Goal: Information Seeking & Learning: Understand process/instructions

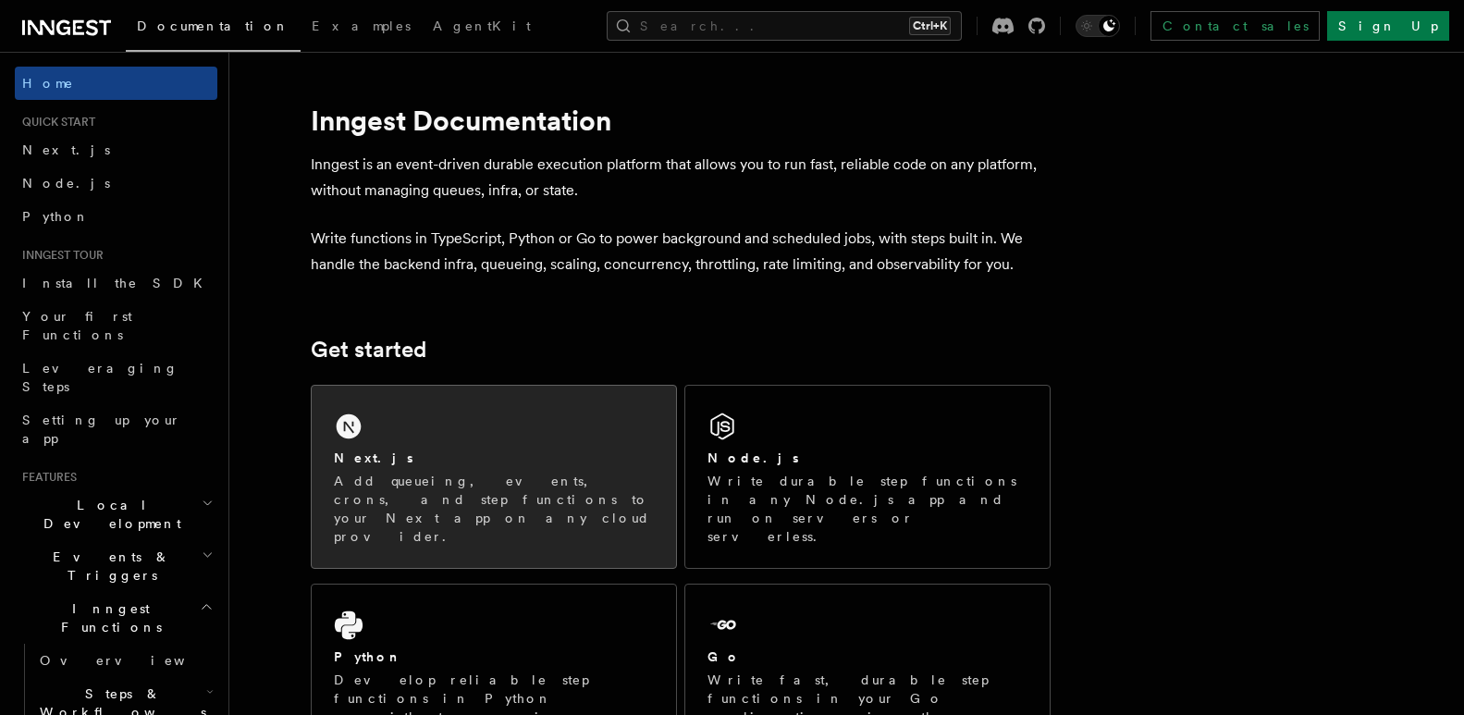
click at [594, 489] on p "Add queueing, events, crons, and step functions to your Next app on any cloud p…" at bounding box center [494, 509] width 320 height 74
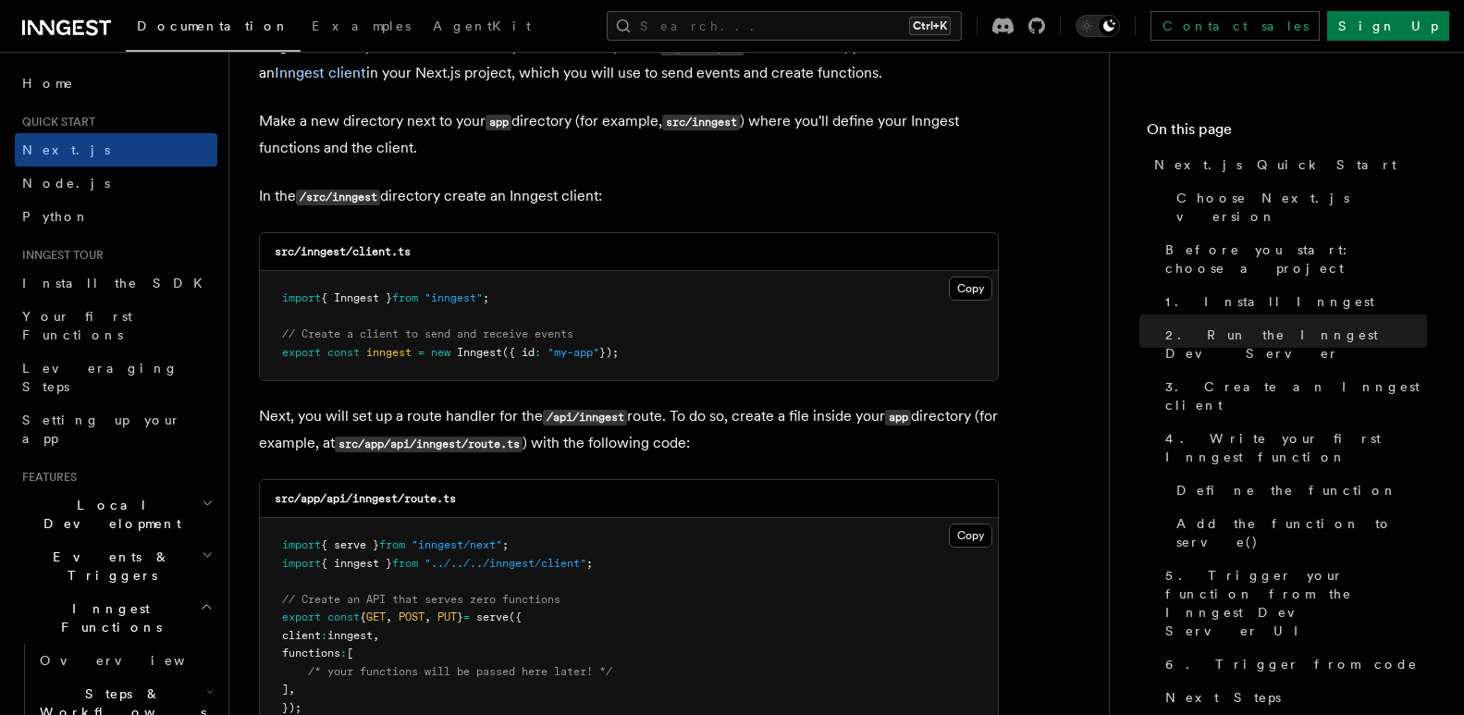
scroll to position [2311, 0]
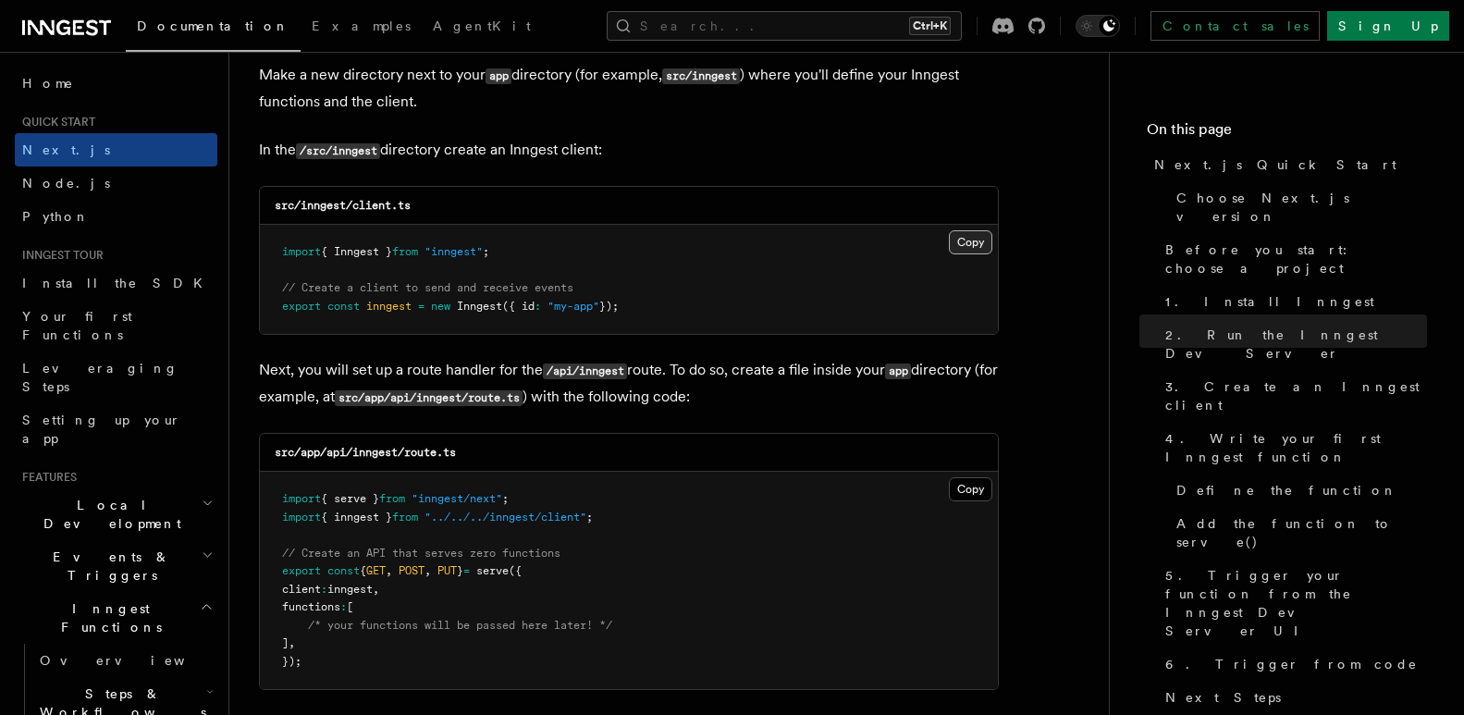
click at [950, 238] on button "Copy Copied" at bounding box center [970, 242] width 43 height 24
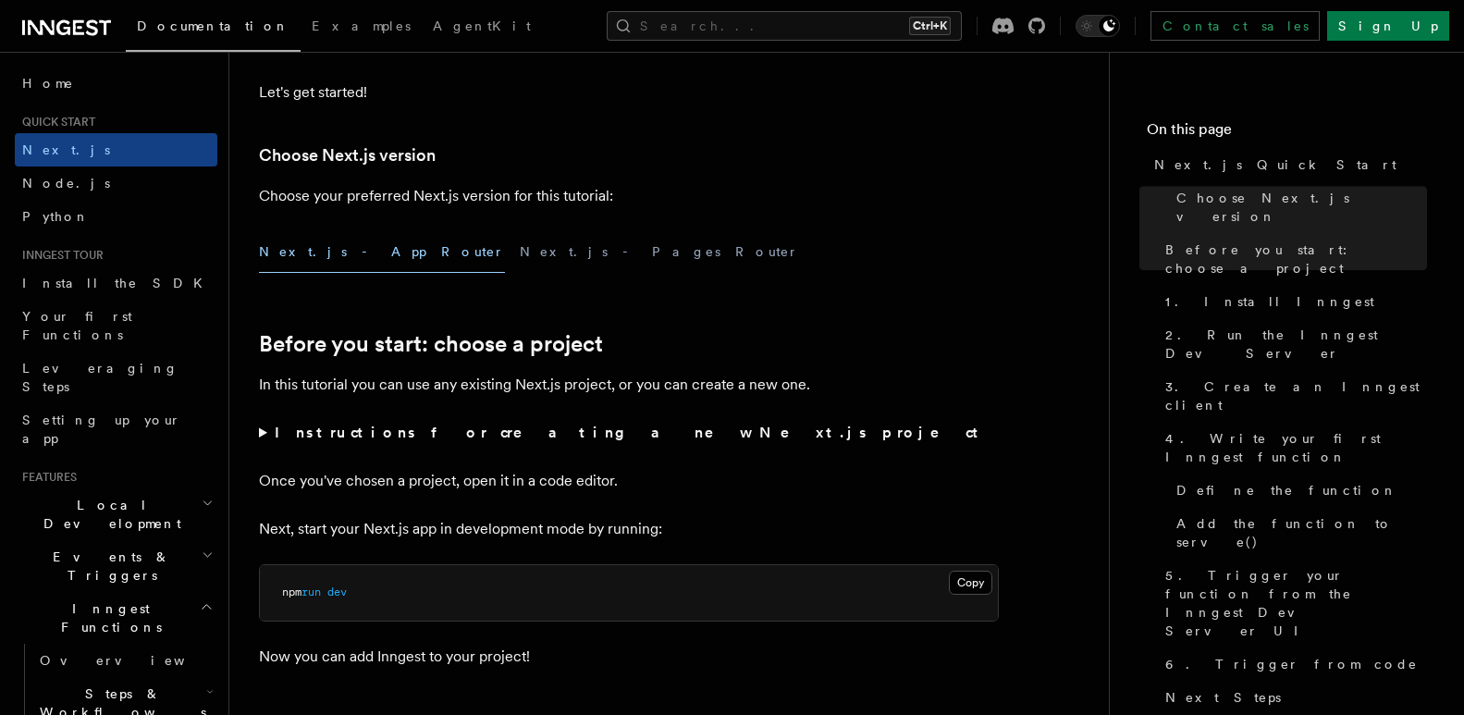
scroll to position [370, 0]
